Goal: Navigation & Orientation: Find specific page/section

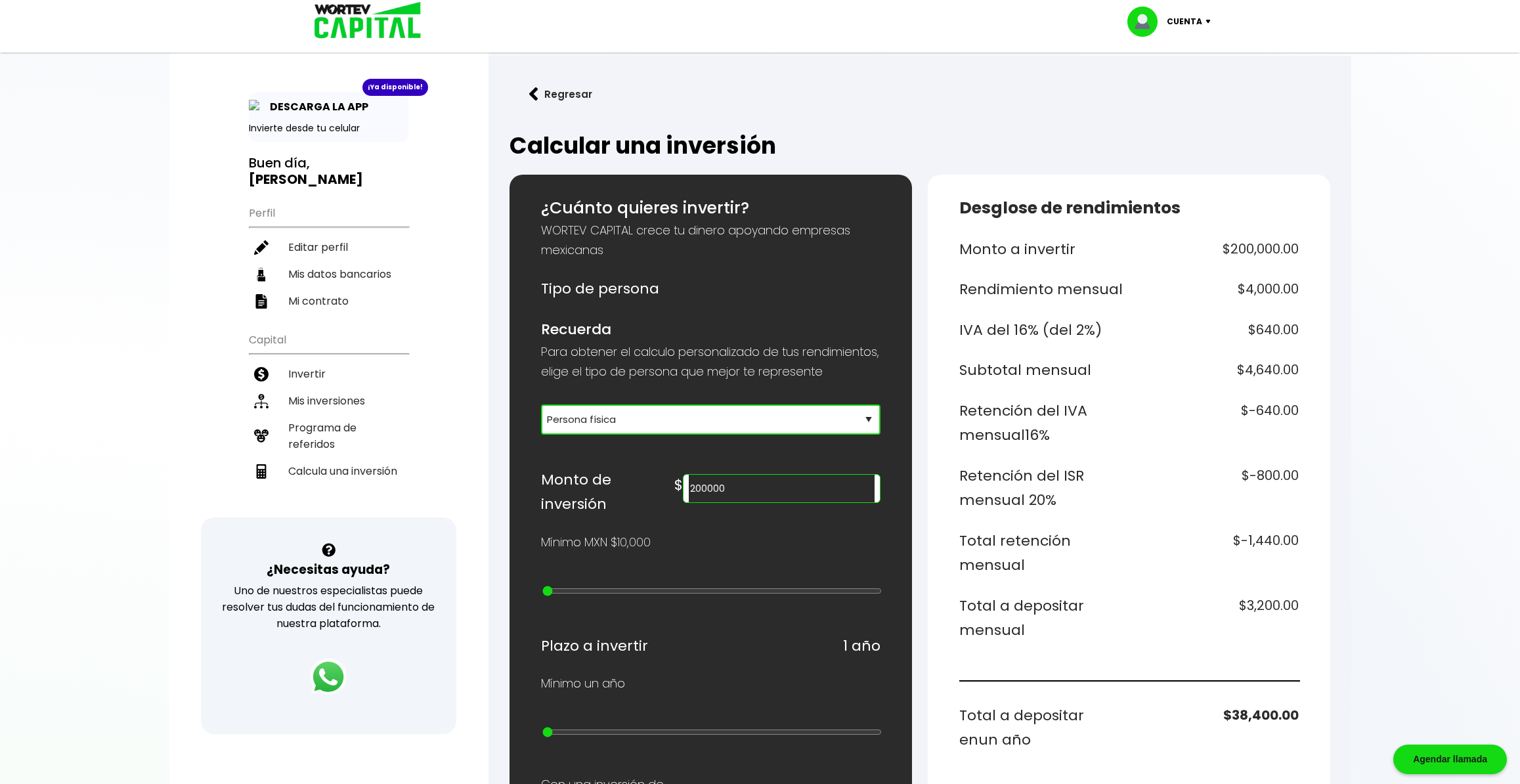
select select "1"
click at [581, 95] on button "Regresar" at bounding box center [561, 94] width 103 height 35
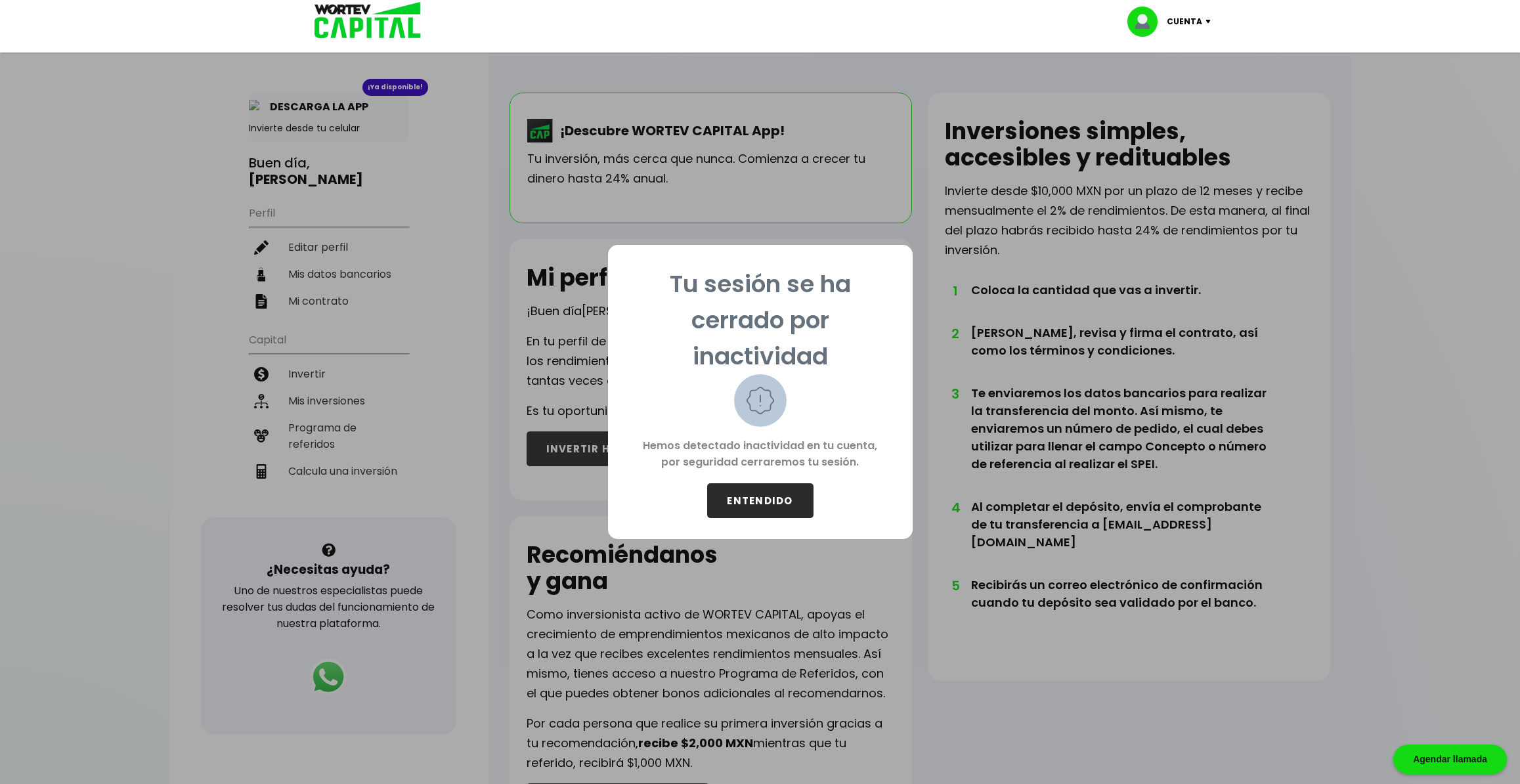
click at [774, 494] on button "ENTENDIDO" at bounding box center [760, 501] width 106 height 35
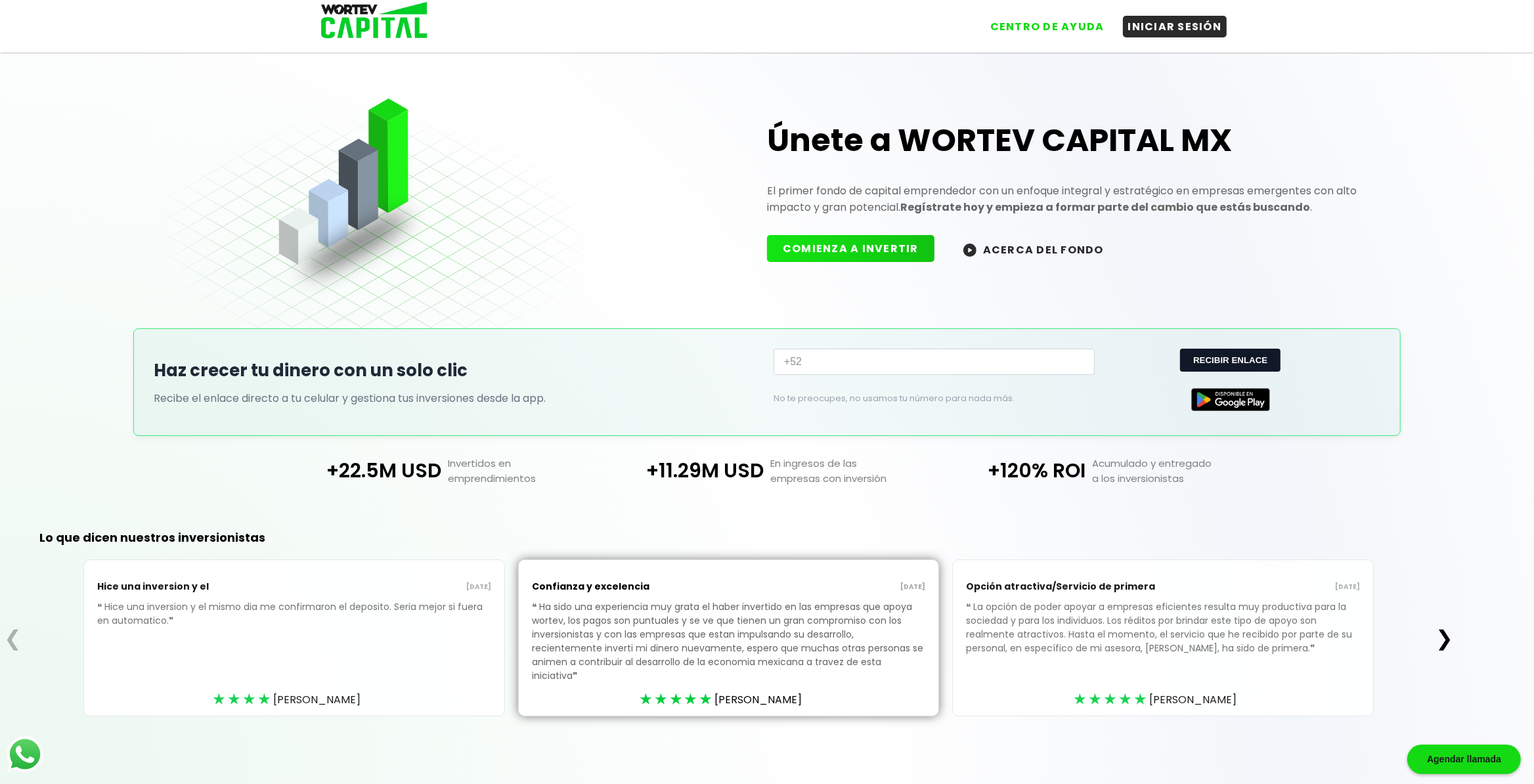
click at [892, 140] on h1 "Únete a WORTEV CAPITAL MX" at bounding box center [1074, 140] width 613 height 42
click at [943, 135] on h1 "Únete a WORTEV CAPITAL MX" at bounding box center [1074, 140] width 613 height 42
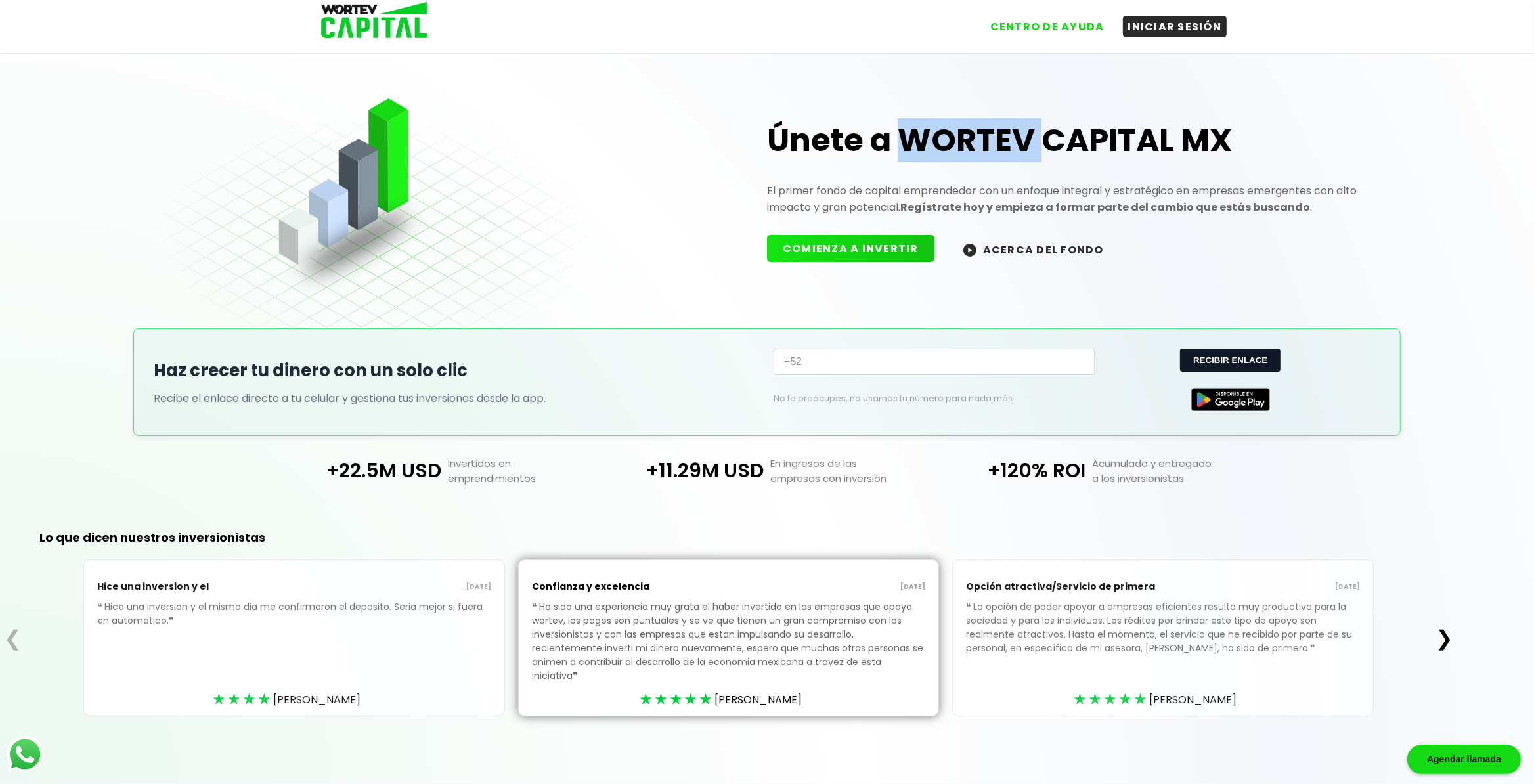
click at [943, 135] on h1 "Únete a WORTEV CAPITAL MX" at bounding box center [1074, 140] width 613 height 42
click at [1076, 134] on h1 "Únete a WORTEV CAPITAL MX" at bounding box center [1074, 140] width 613 height 42
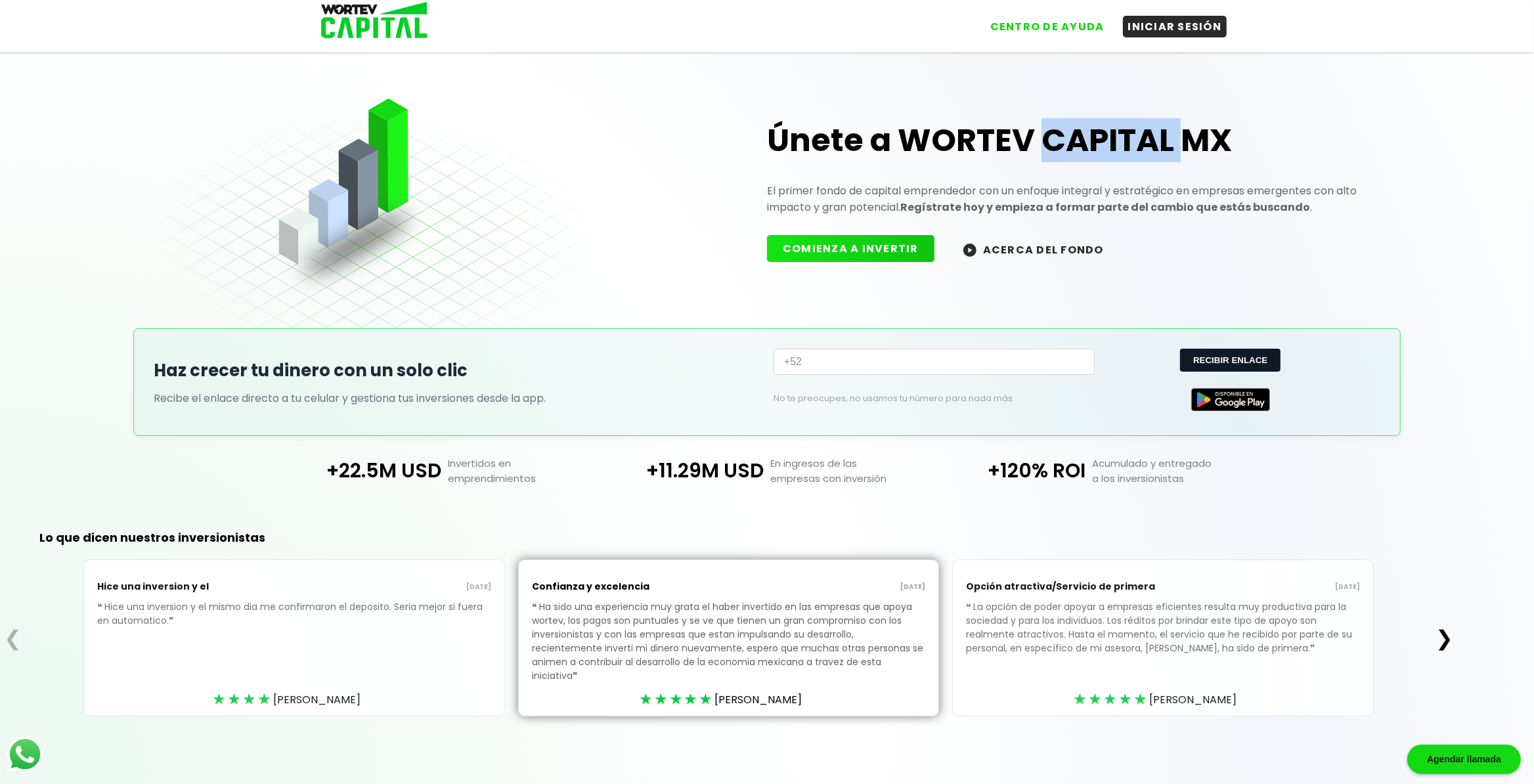
click at [1076, 134] on h1 "Únete a WORTEV CAPITAL MX" at bounding box center [1074, 140] width 613 height 42
click at [1452, 640] on button "❯" at bounding box center [1444, 638] width 25 height 26
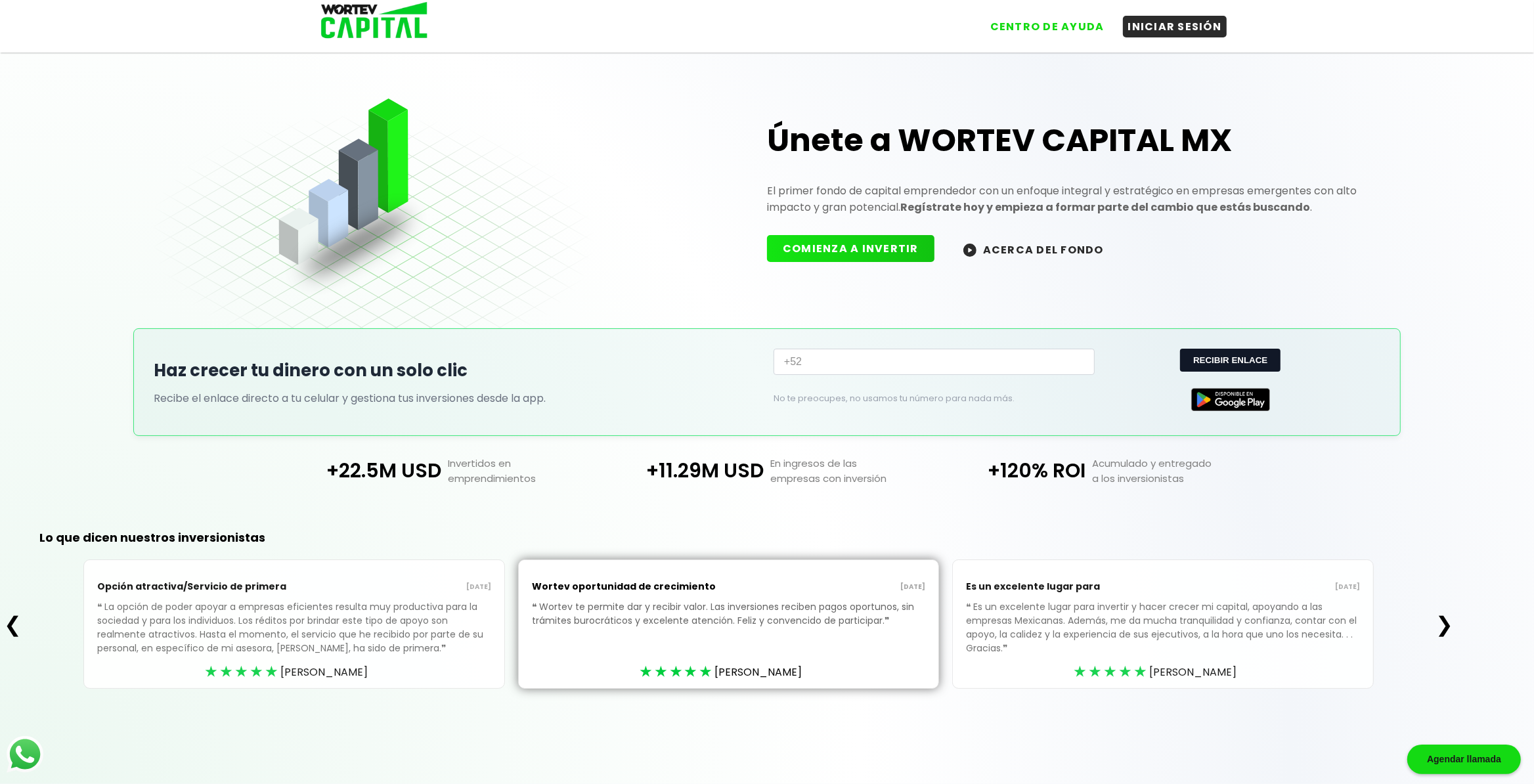
click at [1474, 381] on div "Únete a WORTEV CAPITAL MX El primer fondo de capital emprendedor con un enfoque…" at bounding box center [767, 393] width 1534 height 721
